Goal: Navigation & Orientation: Find specific page/section

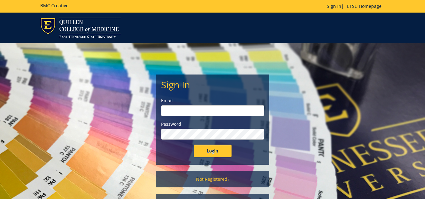
type input "[EMAIL_ADDRESS][DOMAIN_NAME]"
click at [214, 148] on input "Login" at bounding box center [213, 151] width 38 height 13
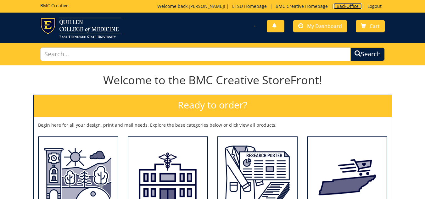
click at [345, 6] on link "BackOffice" at bounding box center [348, 6] width 28 height 6
